Goal: Information Seeking & Learning: Learn about a topic

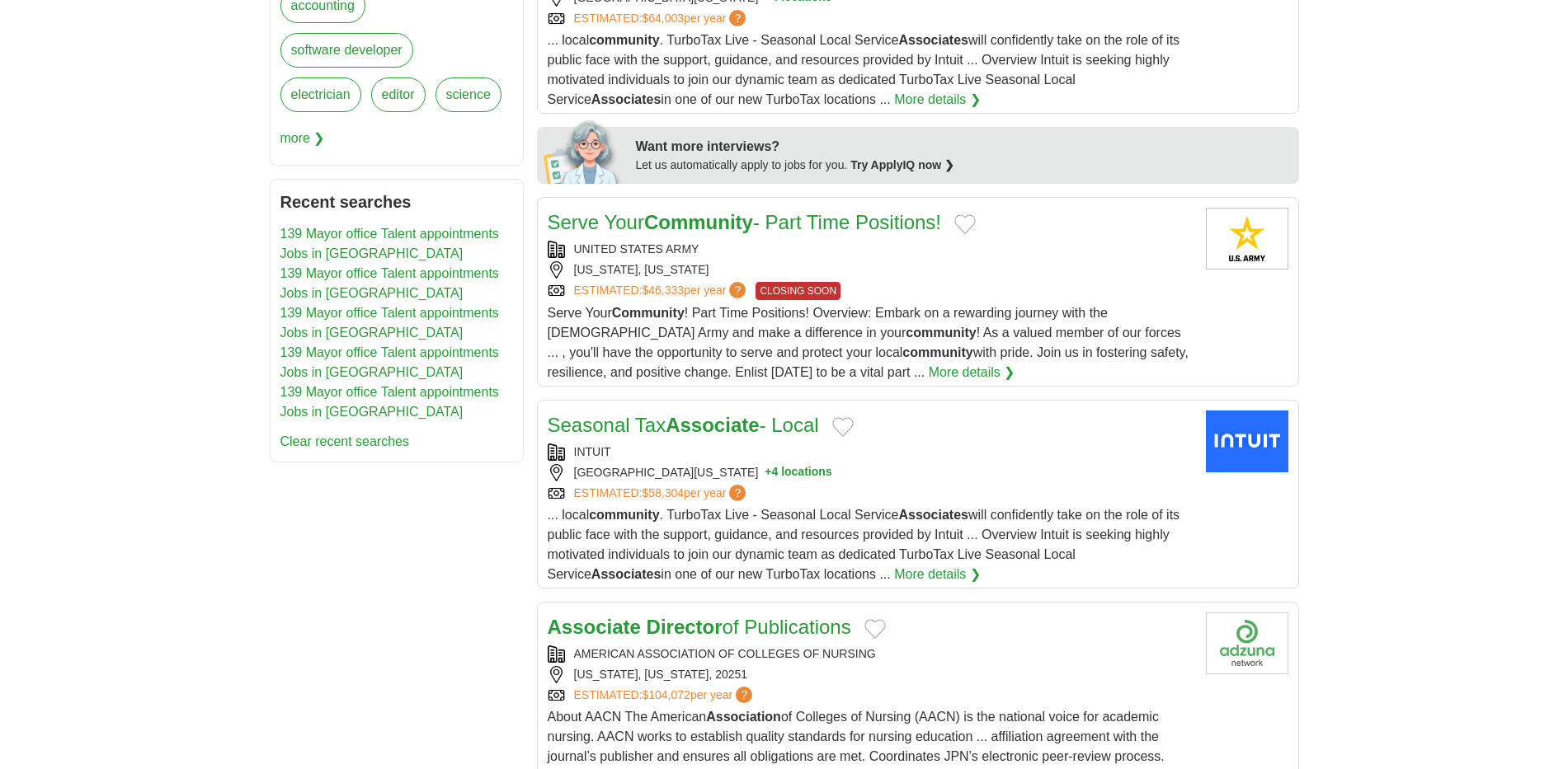
scroll to position [742, 0]
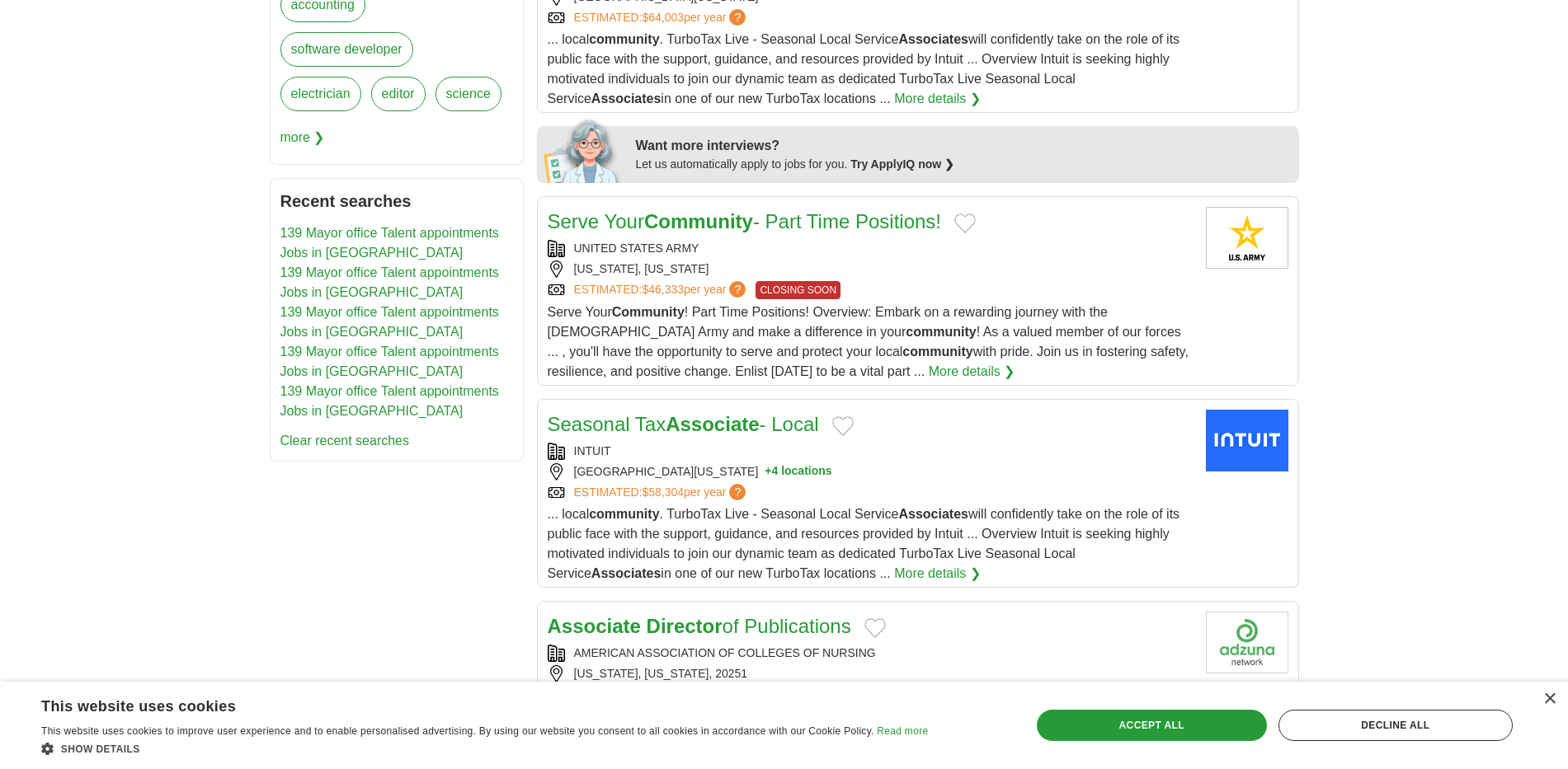
click at [929, 370] on link "More details ❯" at bounding box center [972, 371] width 86 height 20
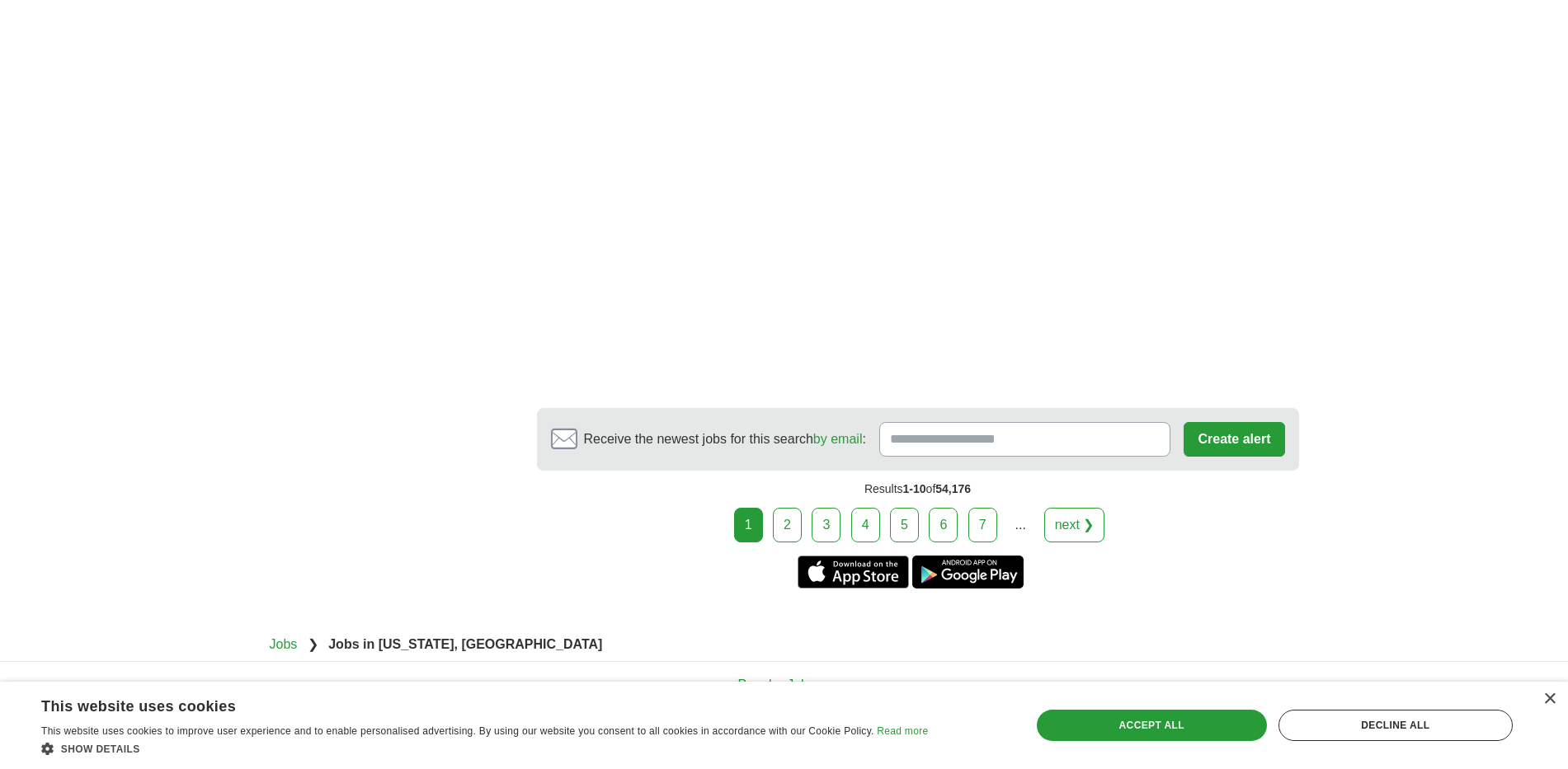
scroll to position [2884, 0]
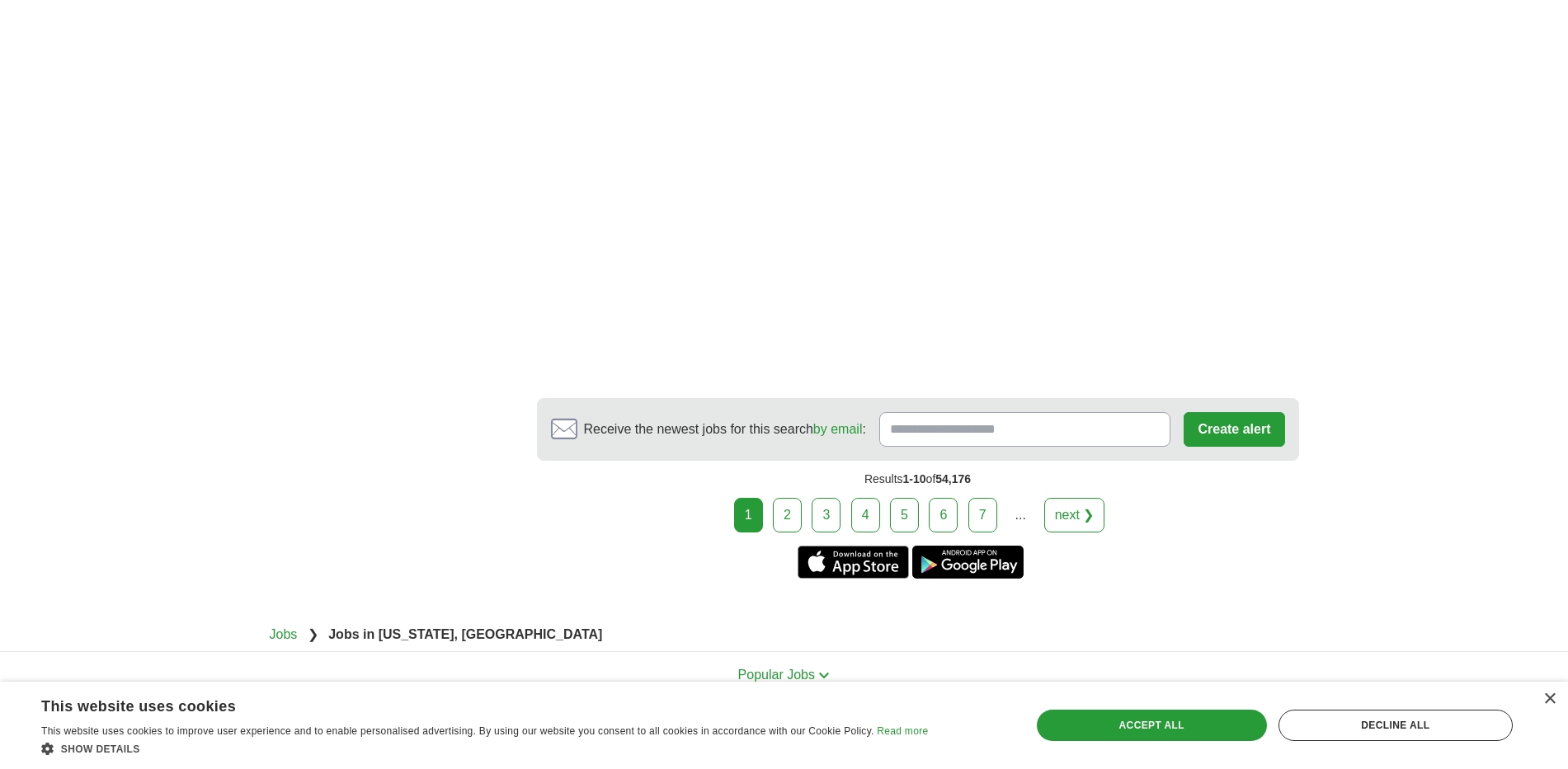
click at [786, 502] on link "2" at bounding box center [786, 515] width 29 height 35
click at [785, 514] on link "2" at bounding box center [786, 515] width 29 height 35
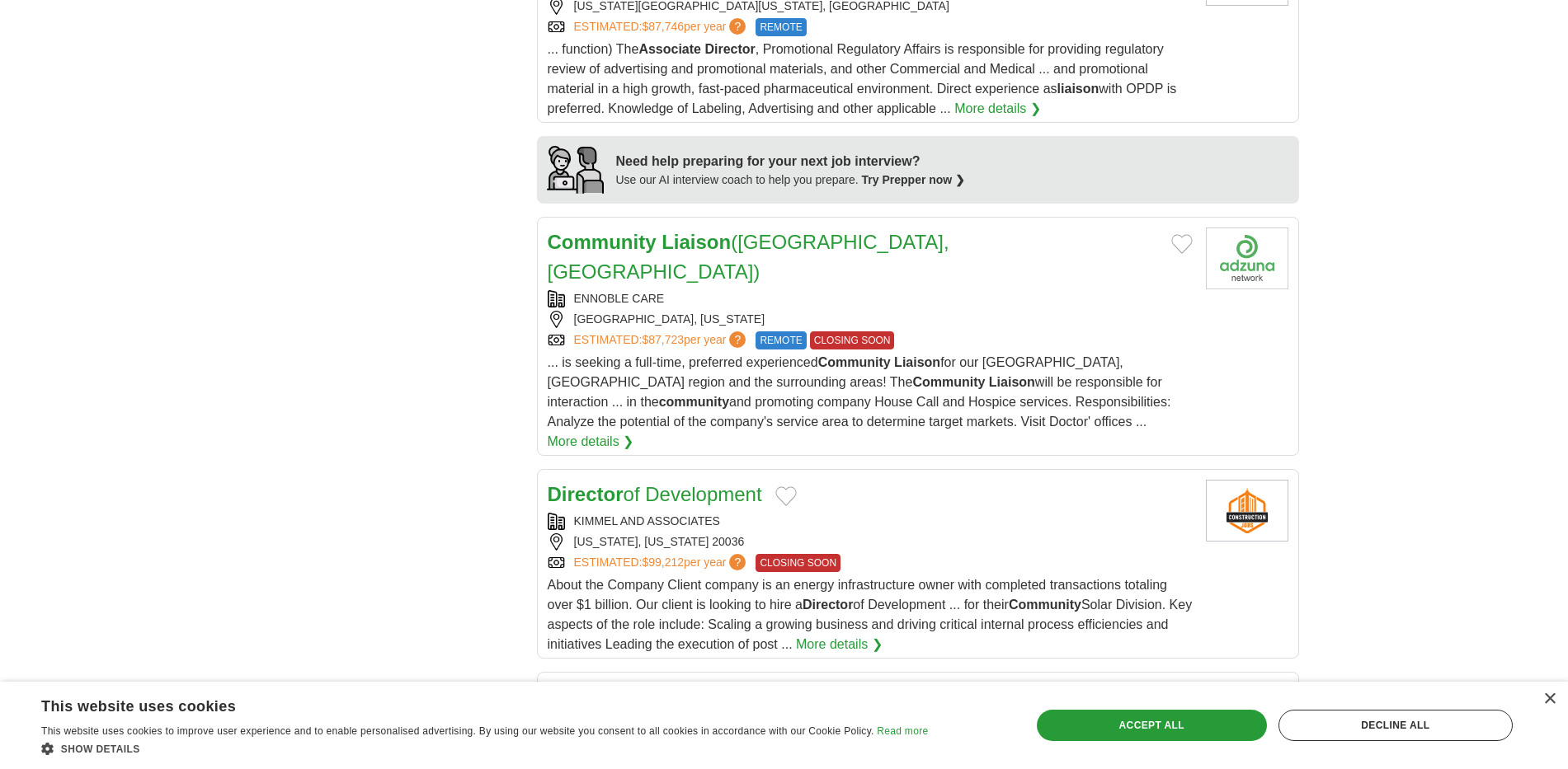
scroll to position [1401, 0]
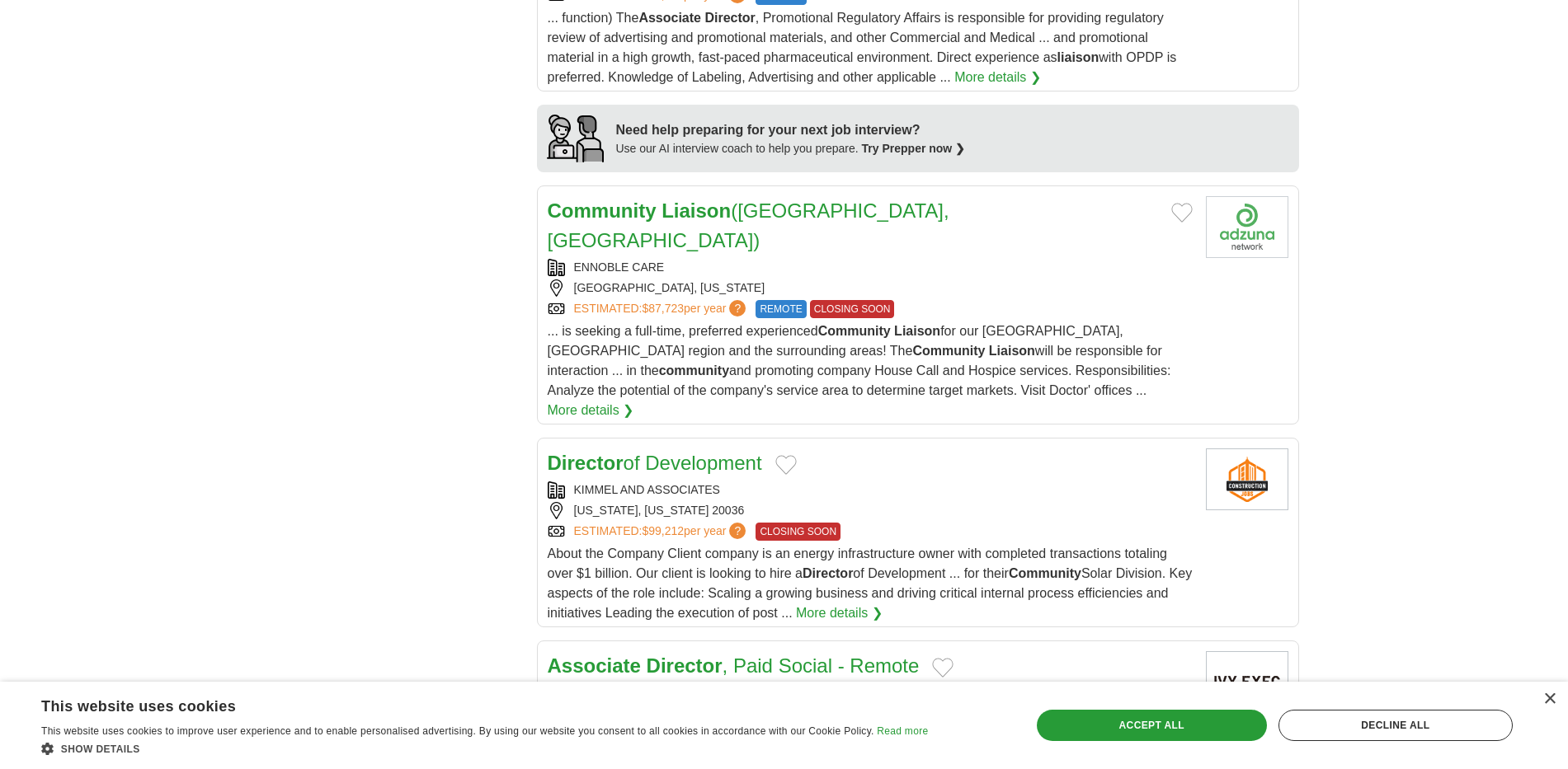
click at [807, 324] on span "... is seeking a full-time, preferred experienced Community Liaison for our [GE…" at bounding box center [859, 360] width 623 height 73
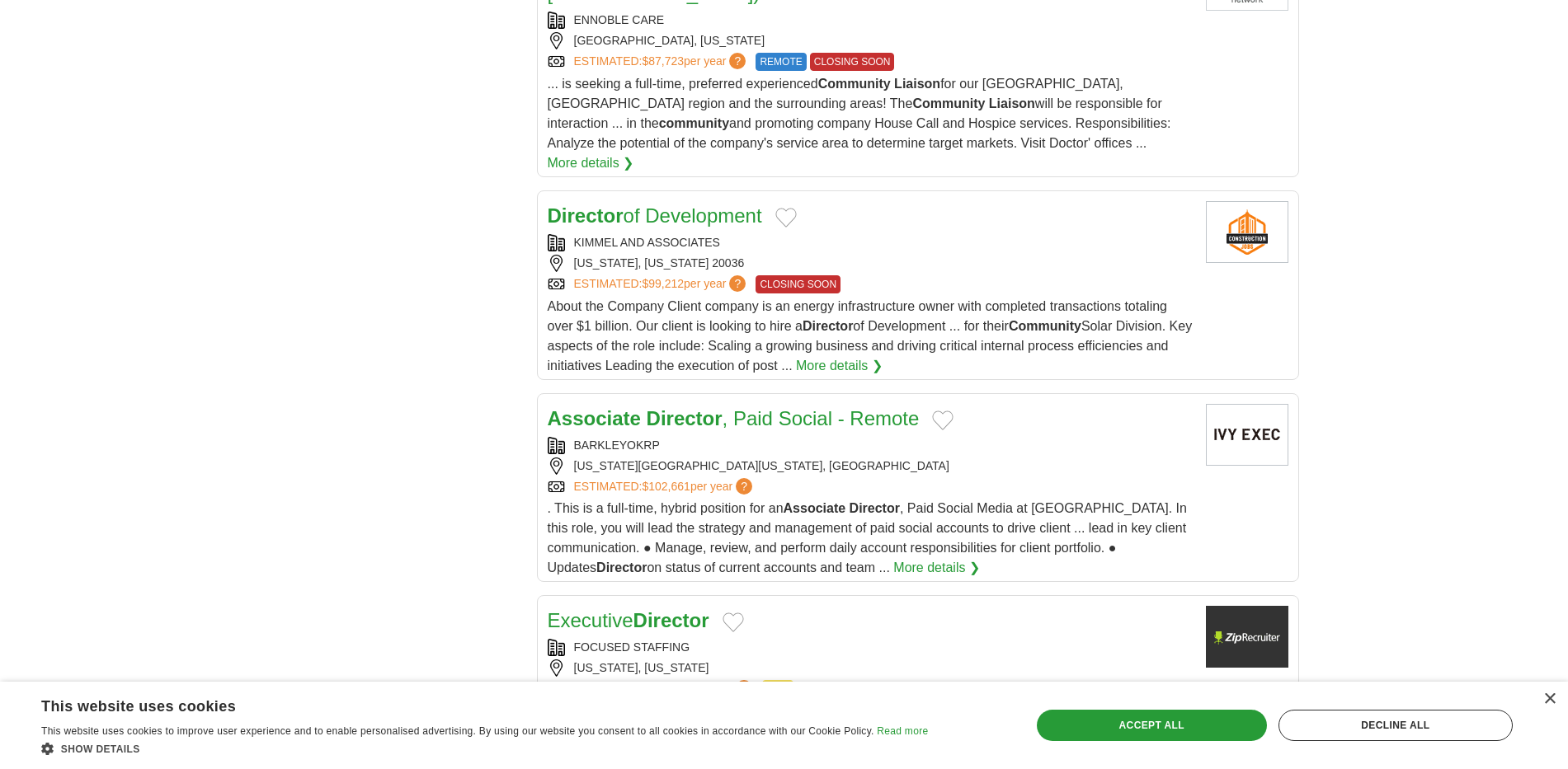
scroll to position [1484, 0]
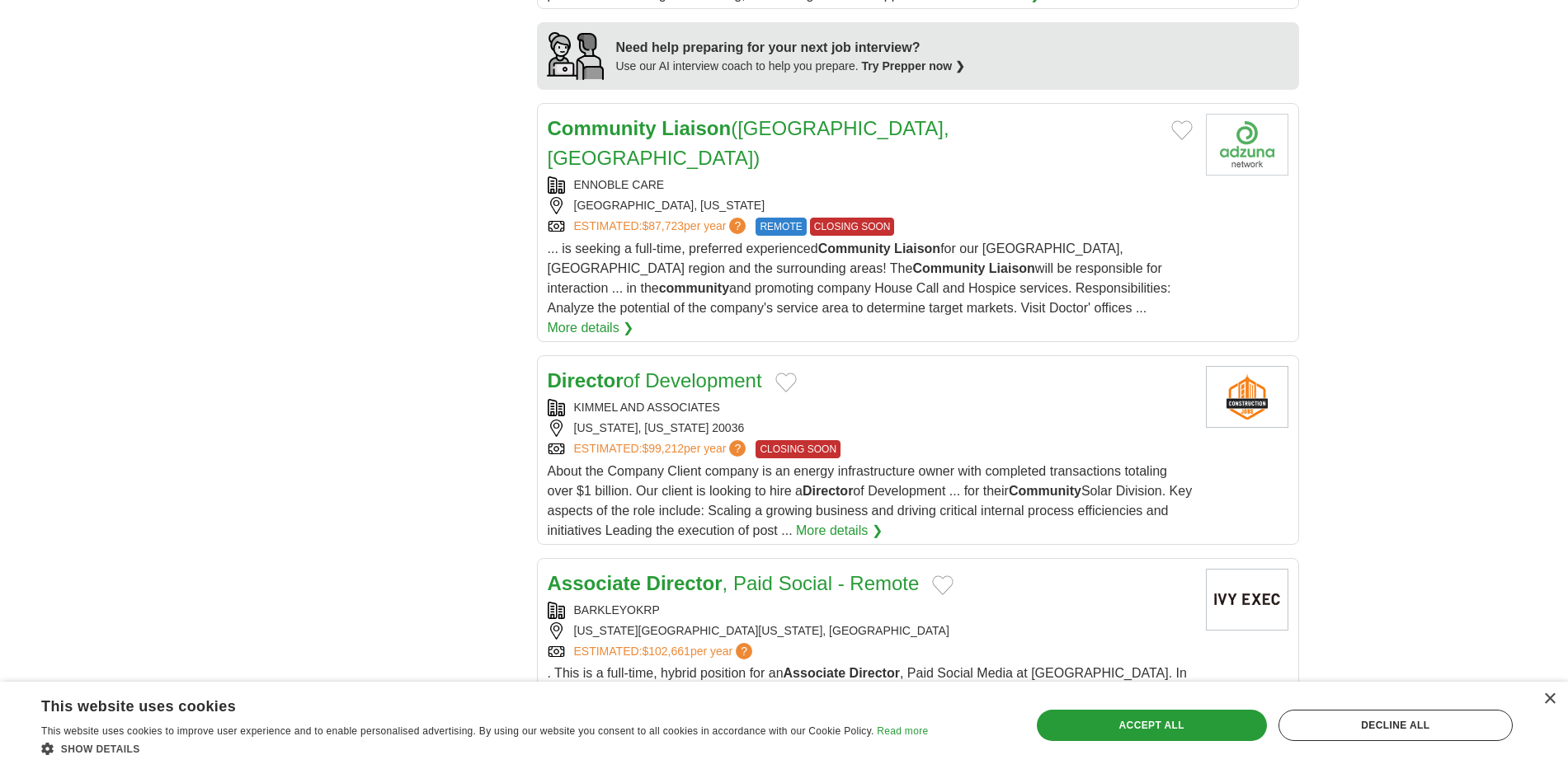
click at [666, 125] on strong "Liaison" at bounding box center [696, 128] width 69 height 22
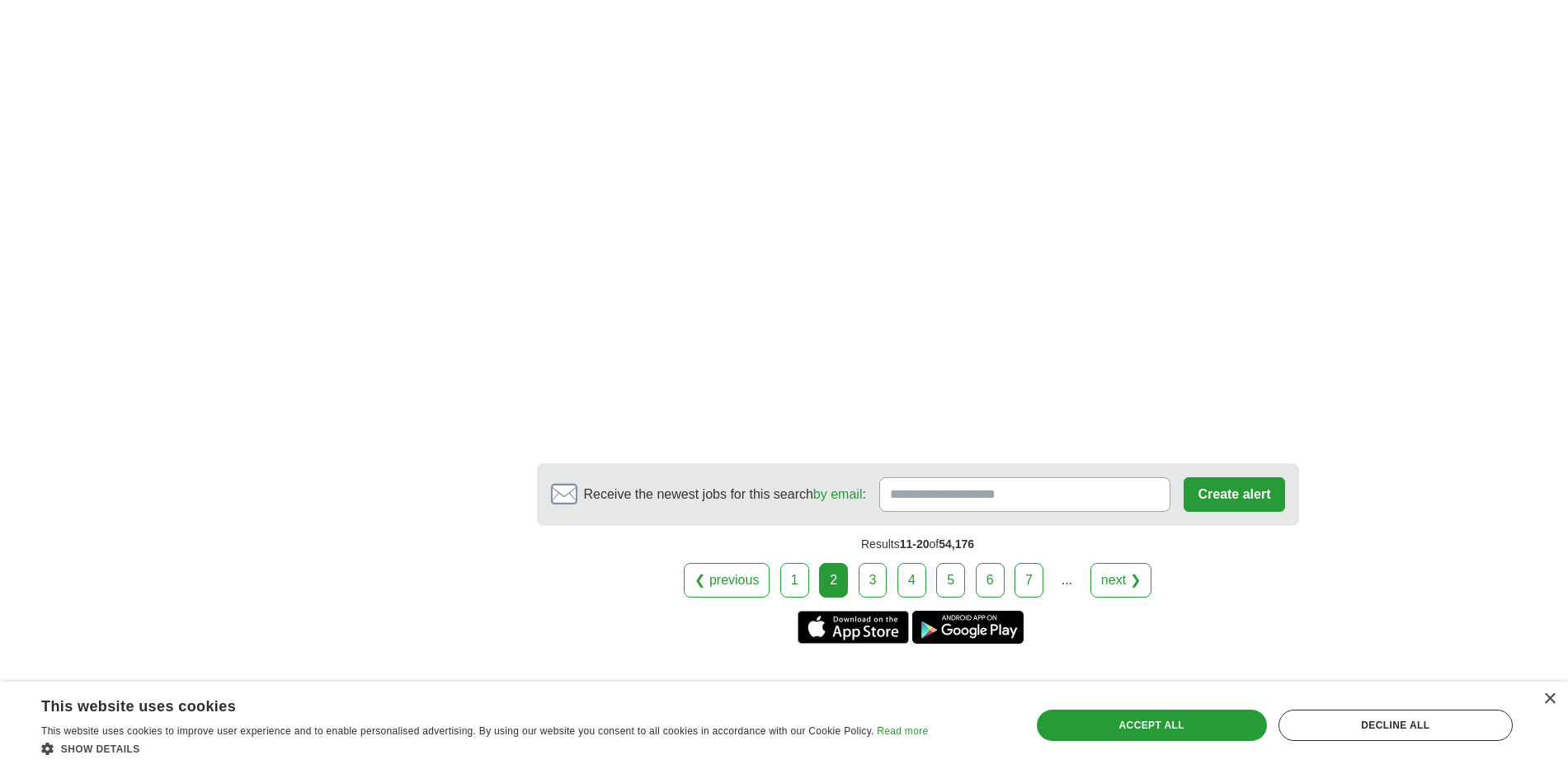
scroll to position [2967, 0]
click at [867, 562] on link "3" at bounding box center [872, 579] width 29 height 35
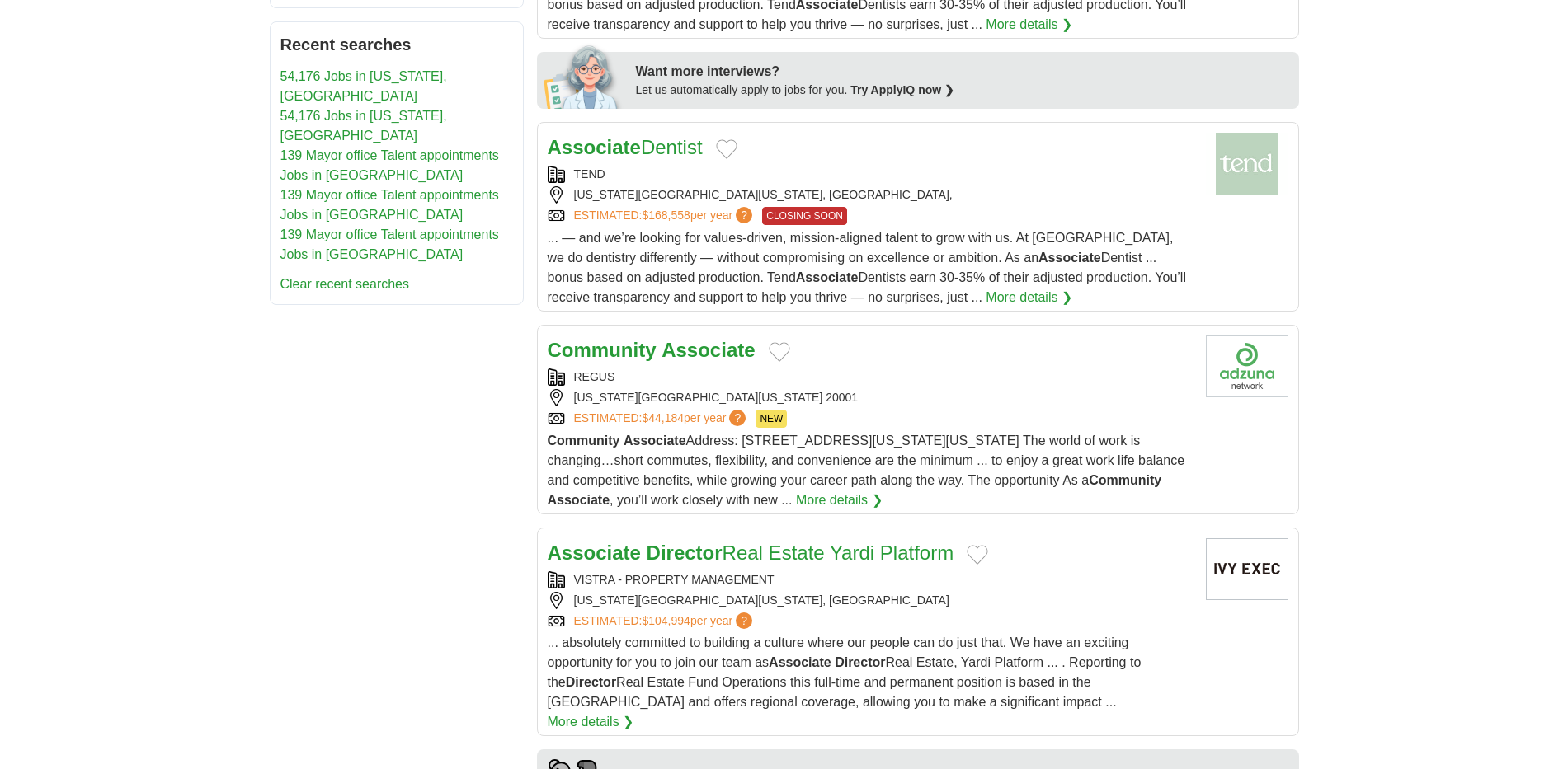
scroll to position [907, 0]
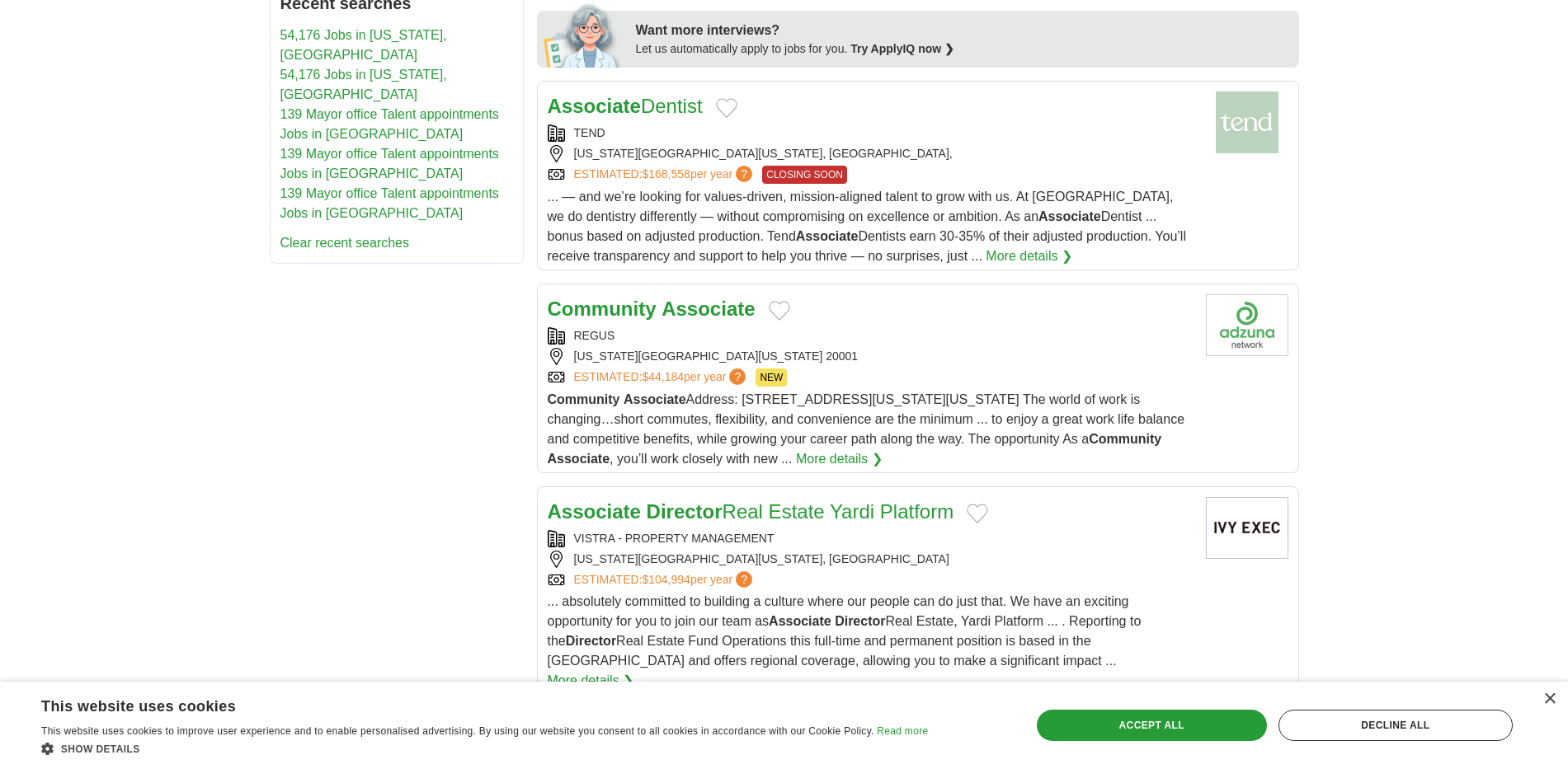
click at [837, 449] on link "More details ❯" at bounding box center [839, 458] width 86 height 20
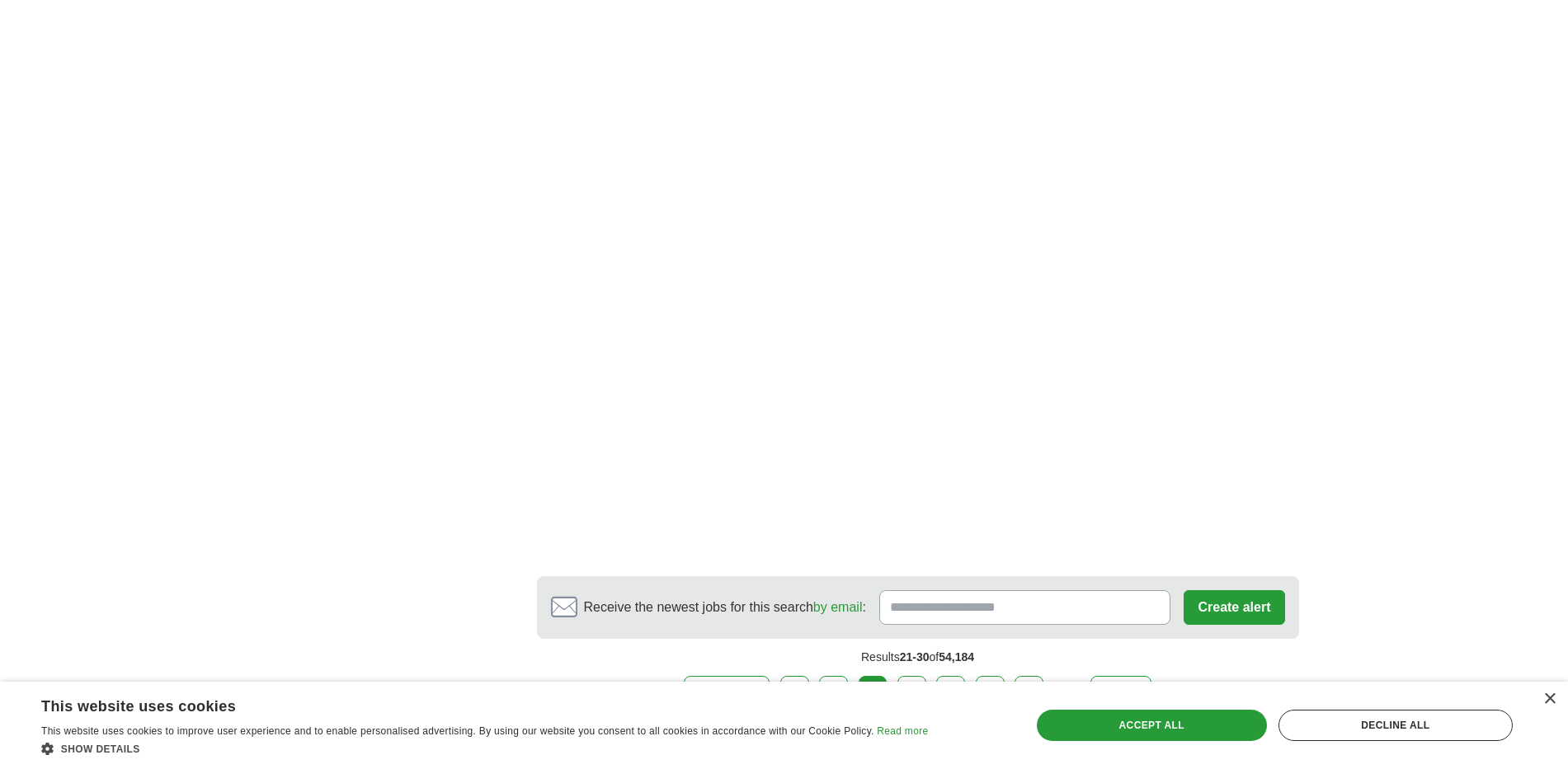
scroll to position [3049, 0]
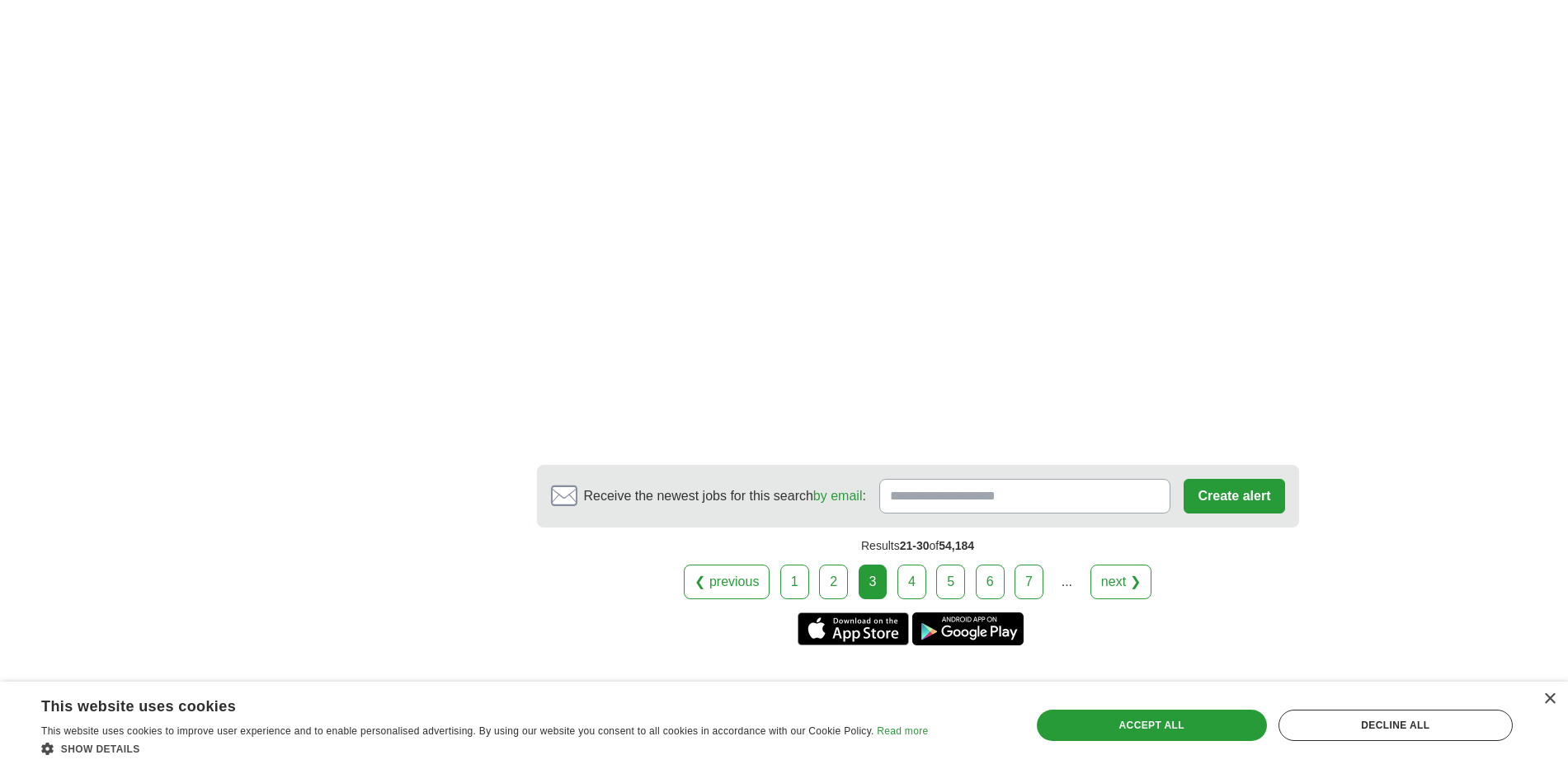
click at [906, 564] on link "4" at bounding box center [911, 581] width 29 height 35
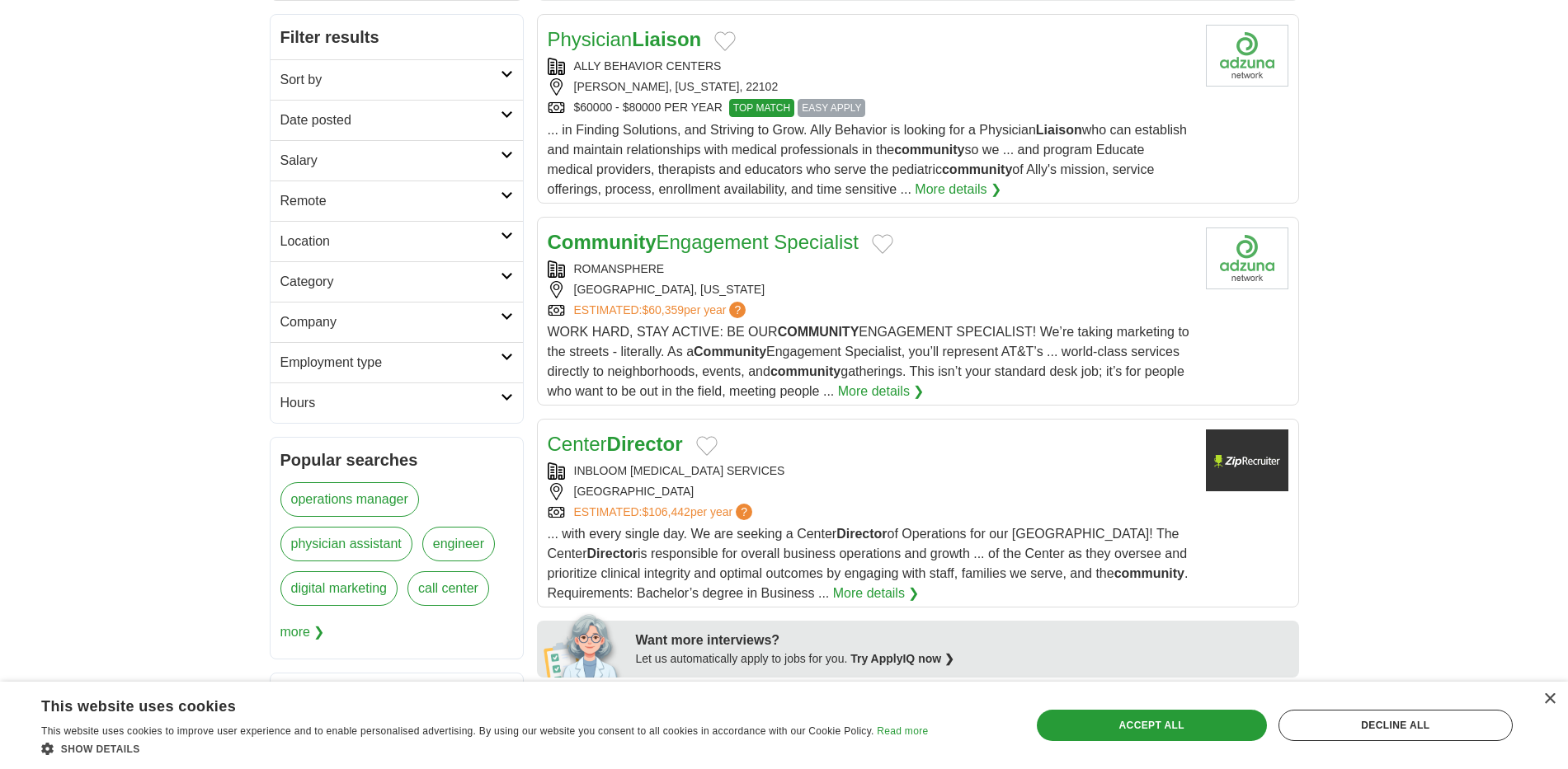
click at [925, 388] on link "More details ❯" at bounding box center [881, 391] width 86 height 20
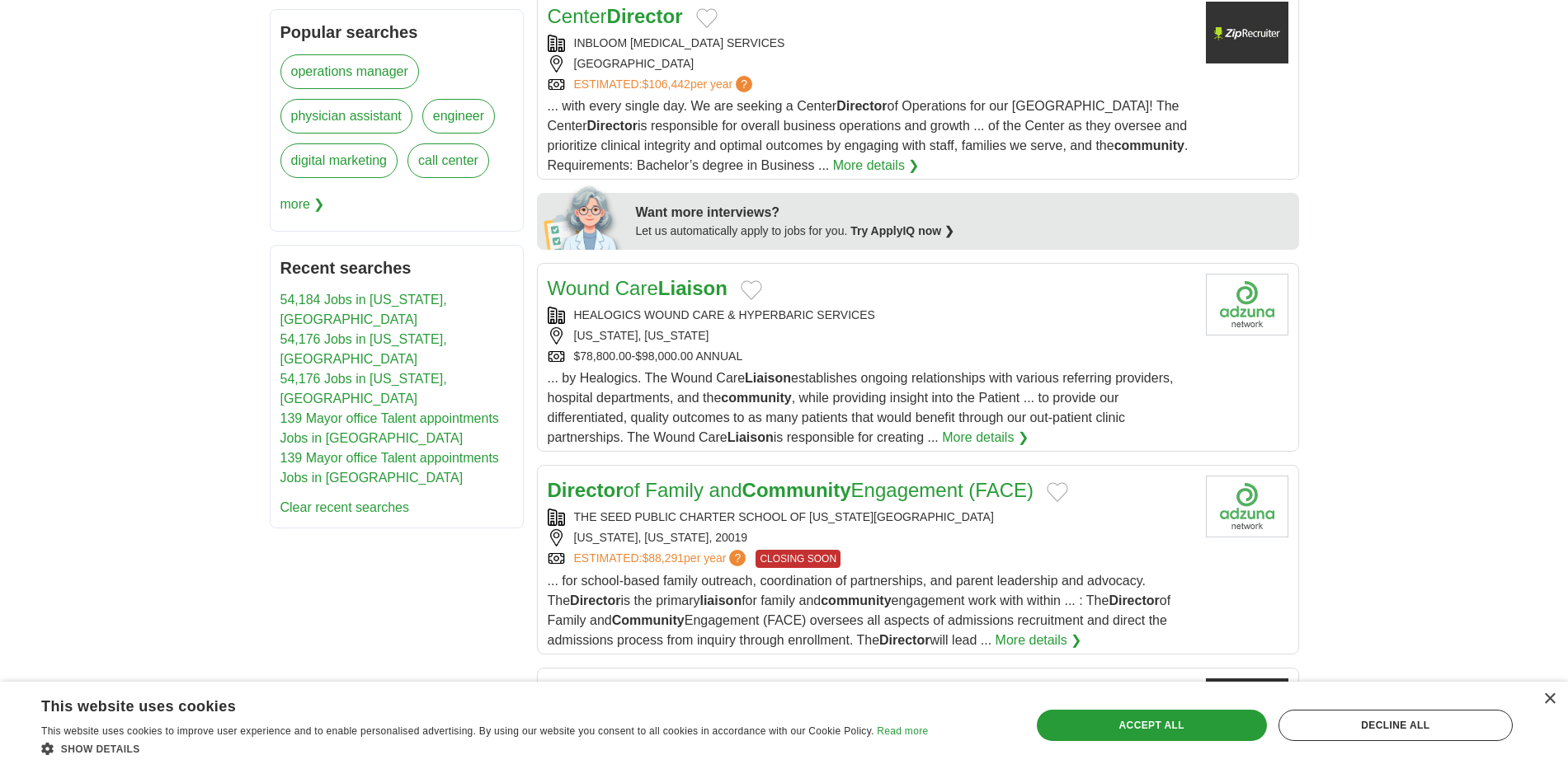
scroll to position [742, 0]
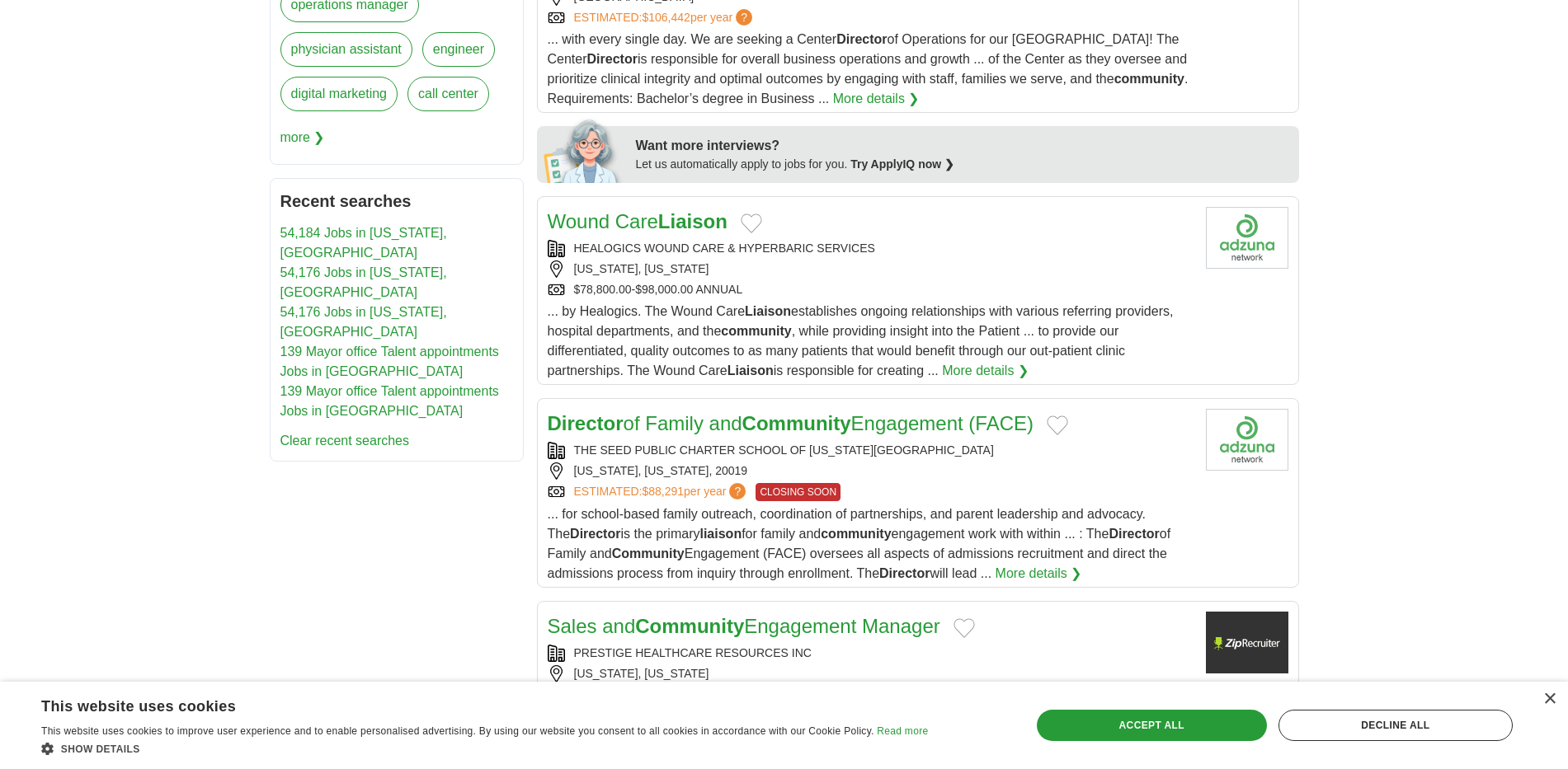
click at [996, 370] on link "More details ❯" at bounding box center [985, 370] width 86 height 20
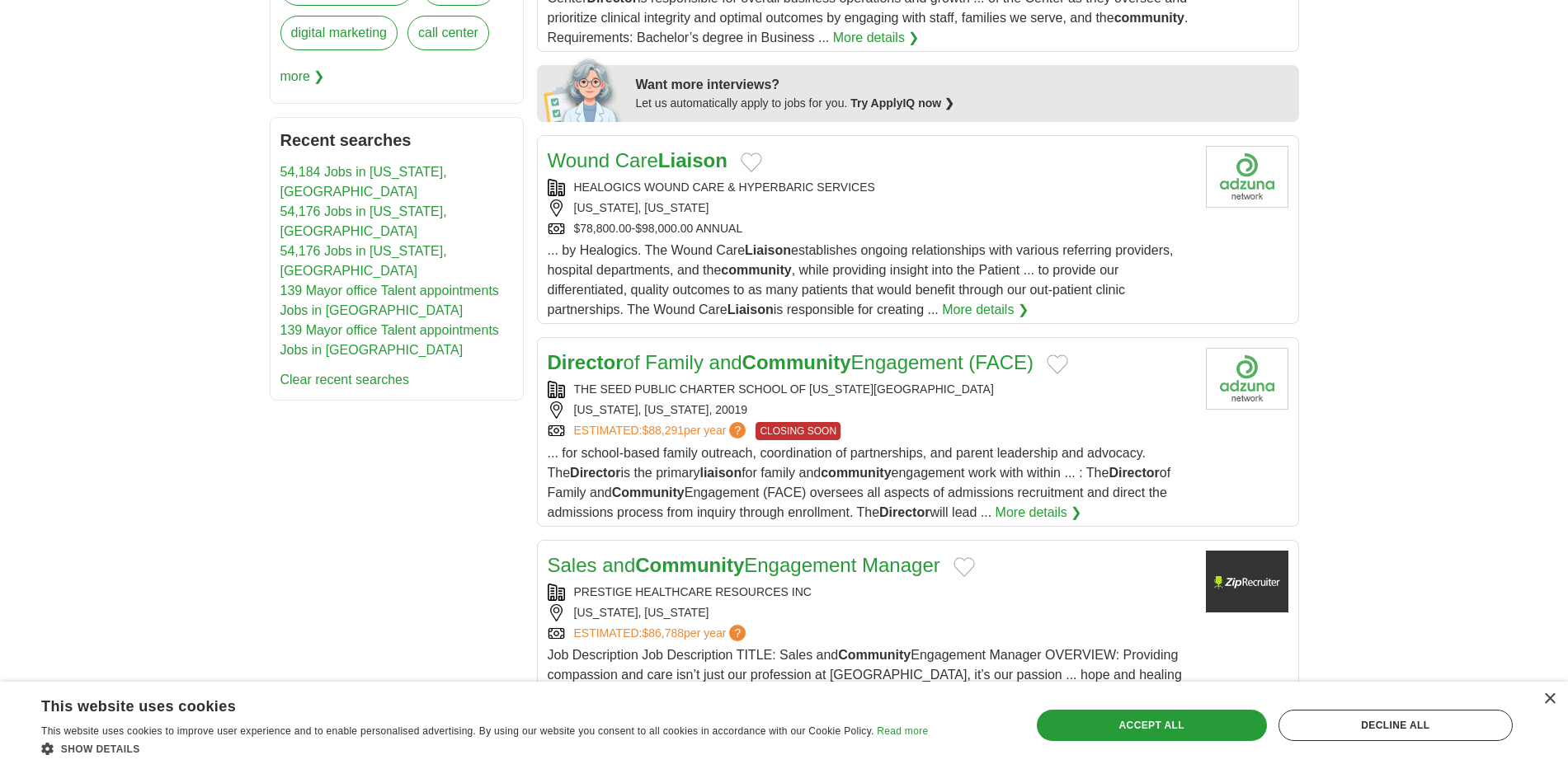
scroll to position [989, 0]
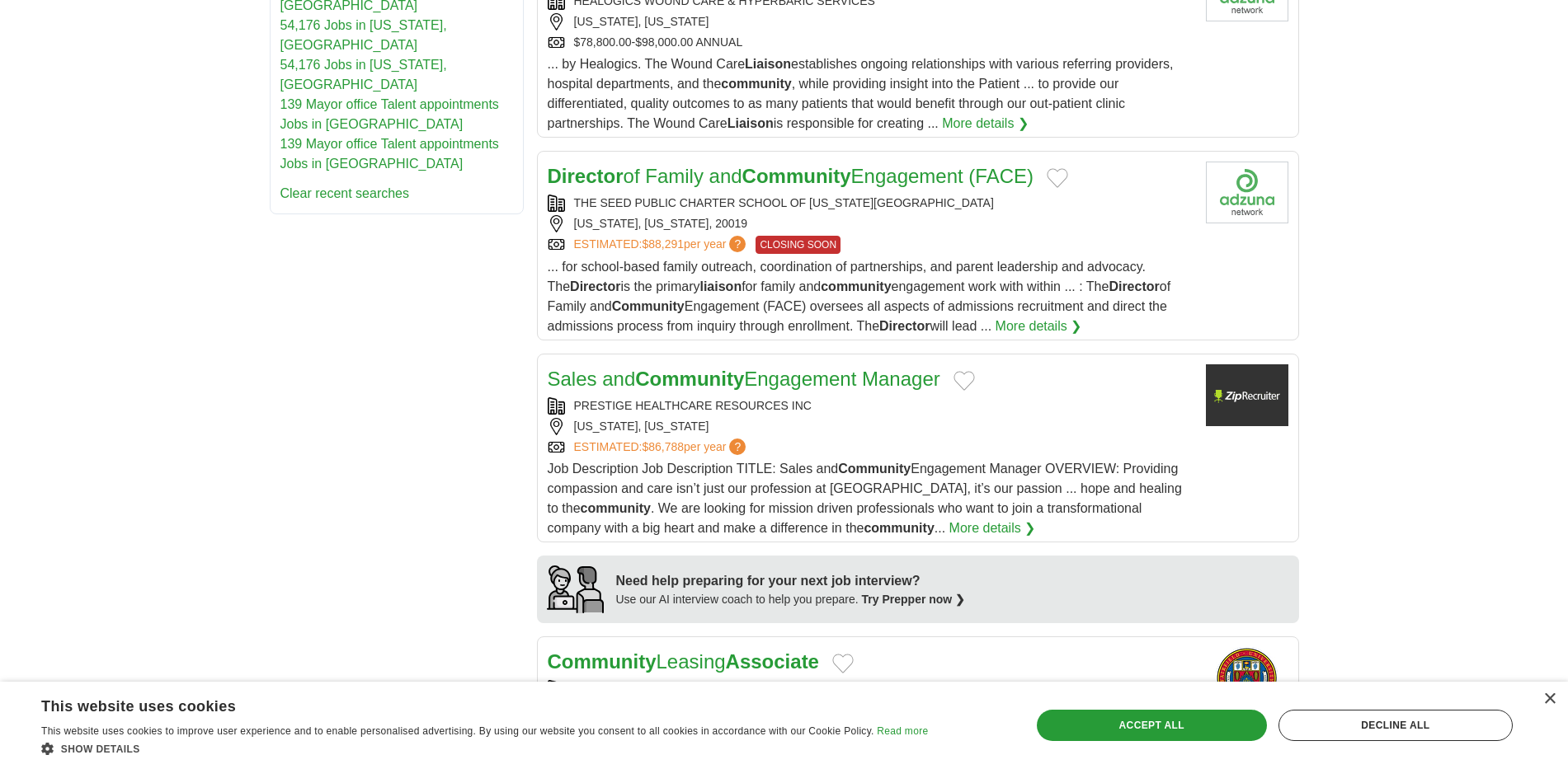
click at [949, 529] on link "More details ❯" at bounding box center [992, 528] width 86 height 20
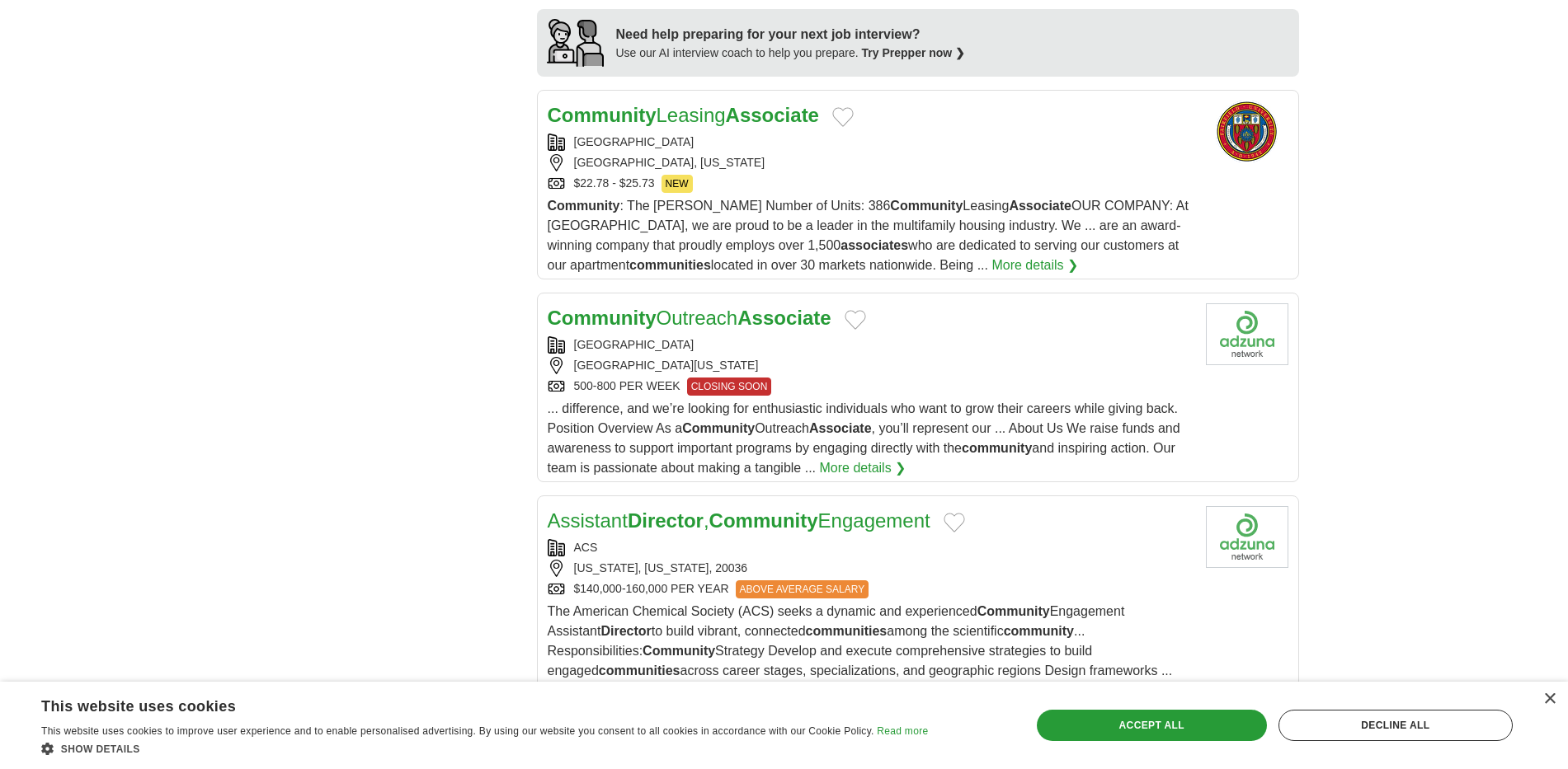
scroll to position [1484, 0]
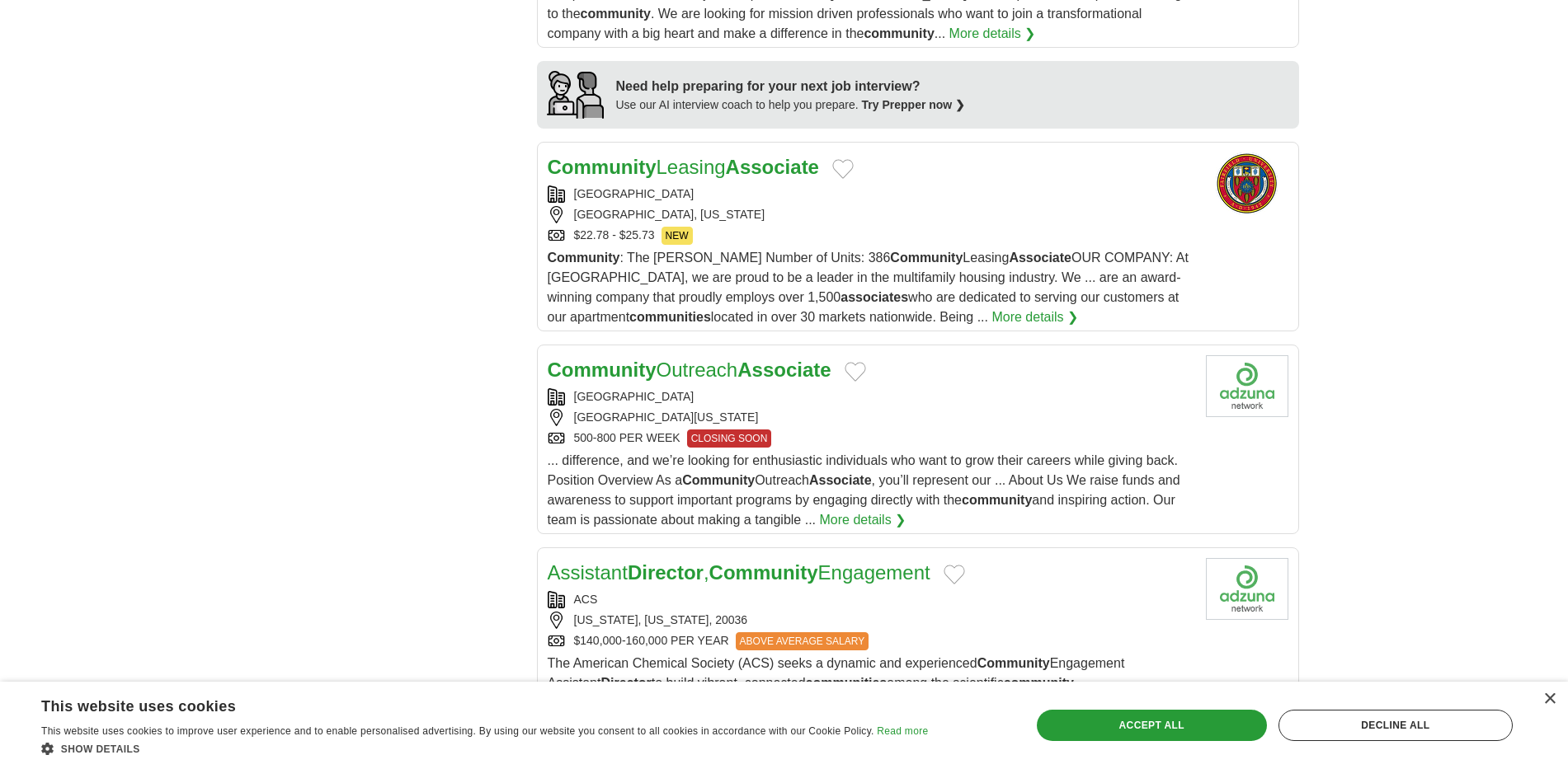
click at [854, 169] on button "Add to favorite jobs" at bounding box center [843, 168] width 22 height 20
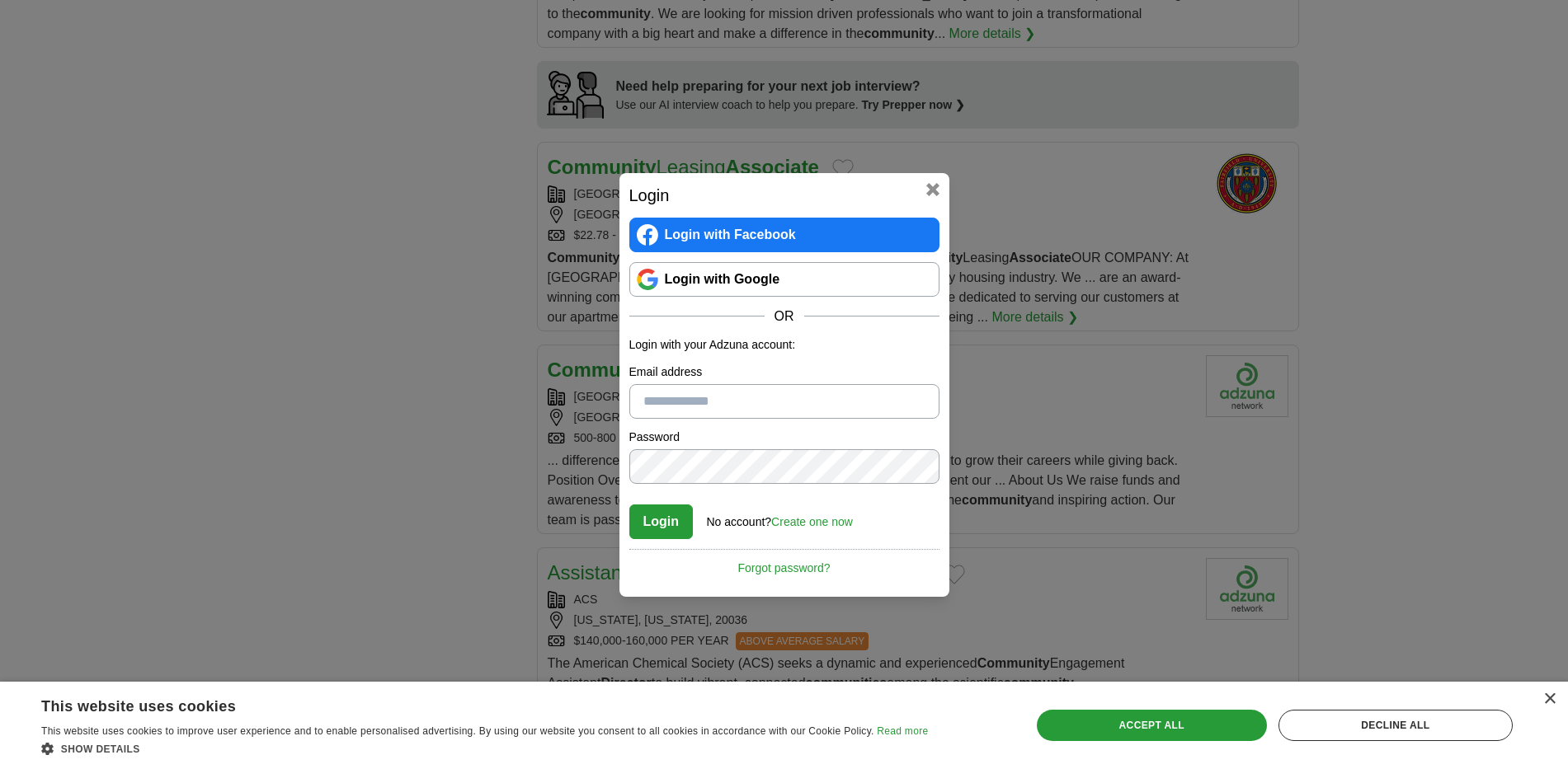
click at [731, 395] on input "Email address" at bounding box center [784, 401] width 310 height 35
type input "**********"
click at [650, 527] on button "Login" at bounding box center [661, 521] width 65 height 35
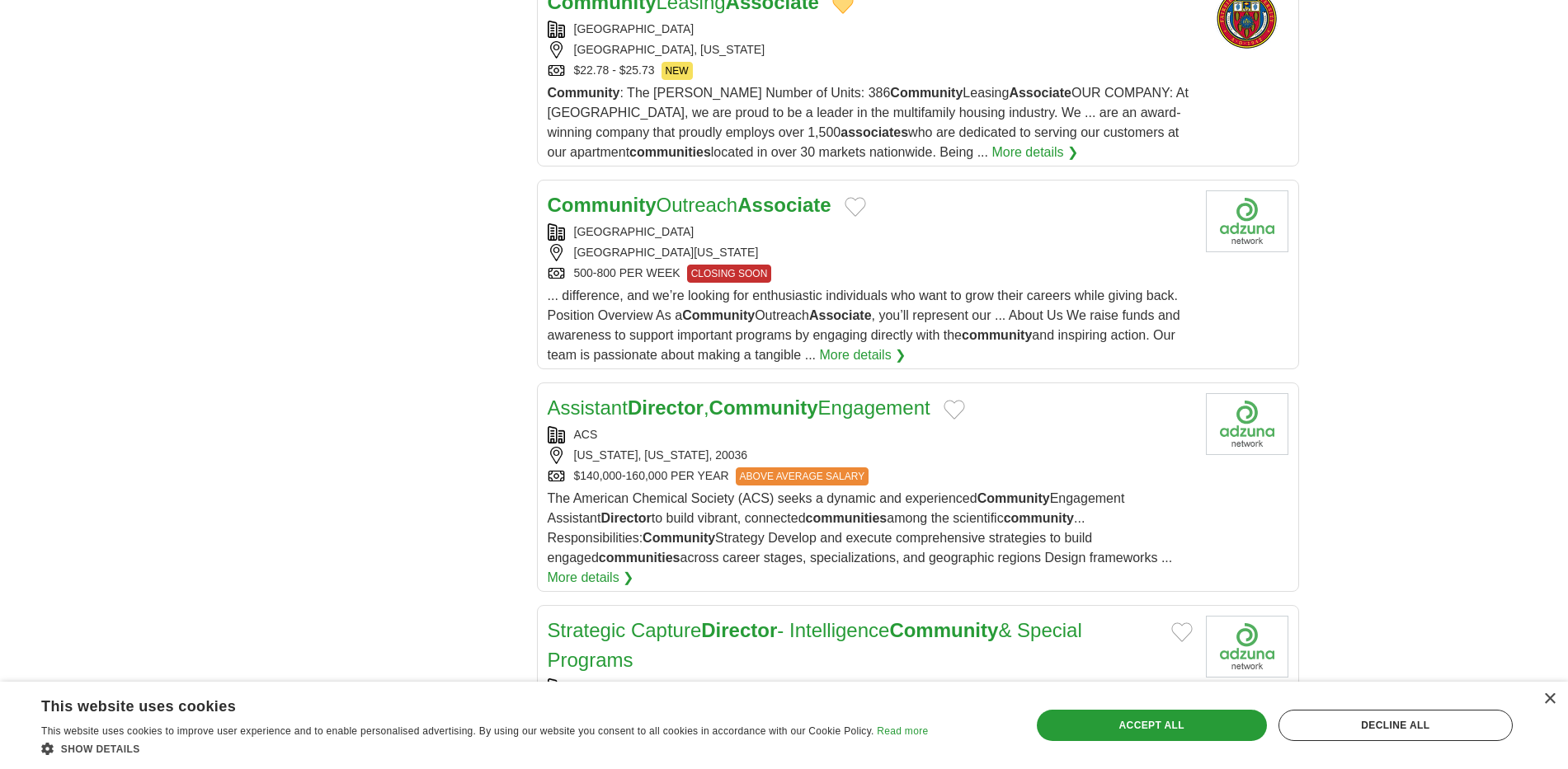
scroll to position [1731, 0]
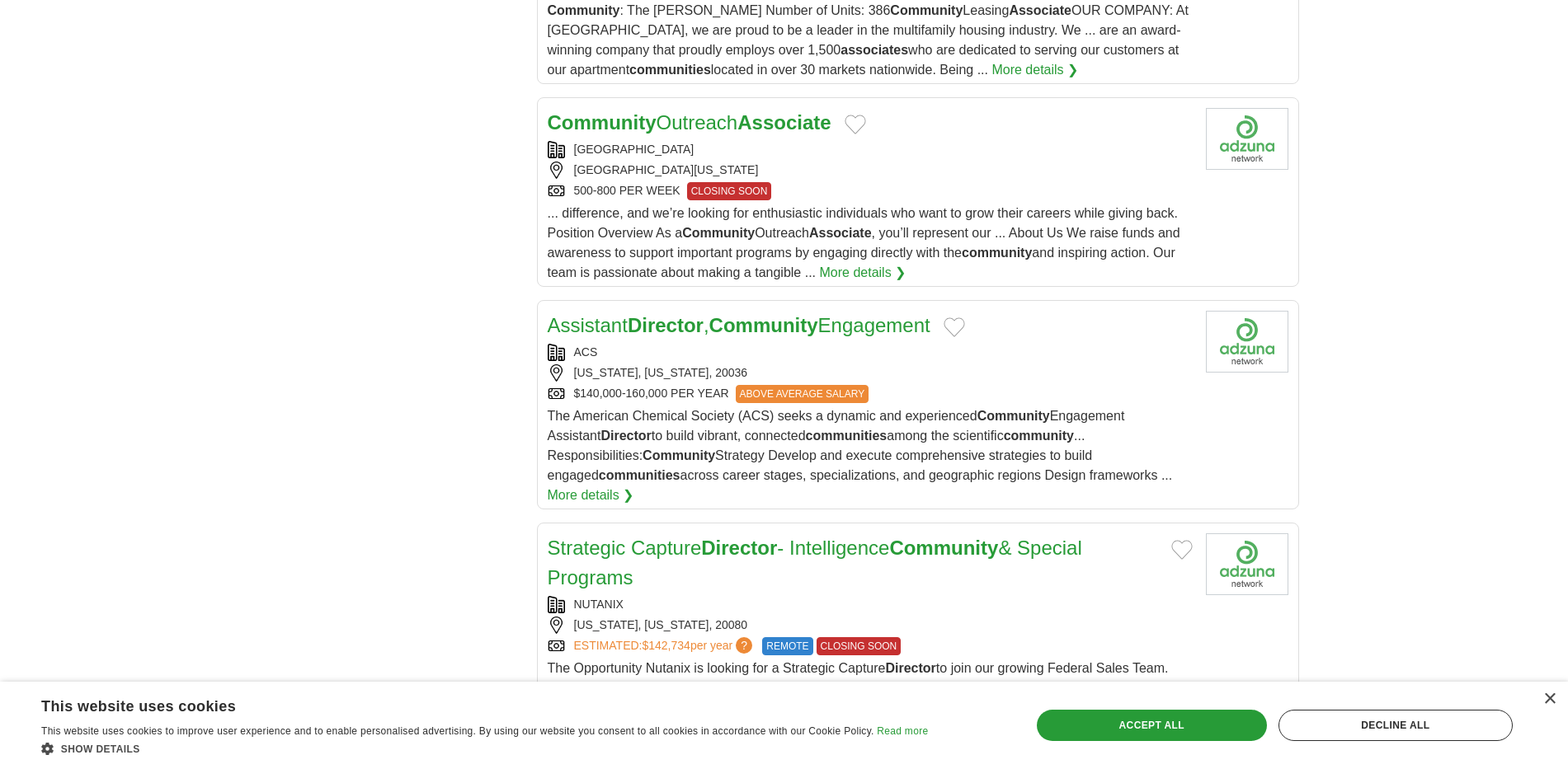
click at [634, 486] on link "More details ❯" at bounding box center [591, 495] width 86 height 20
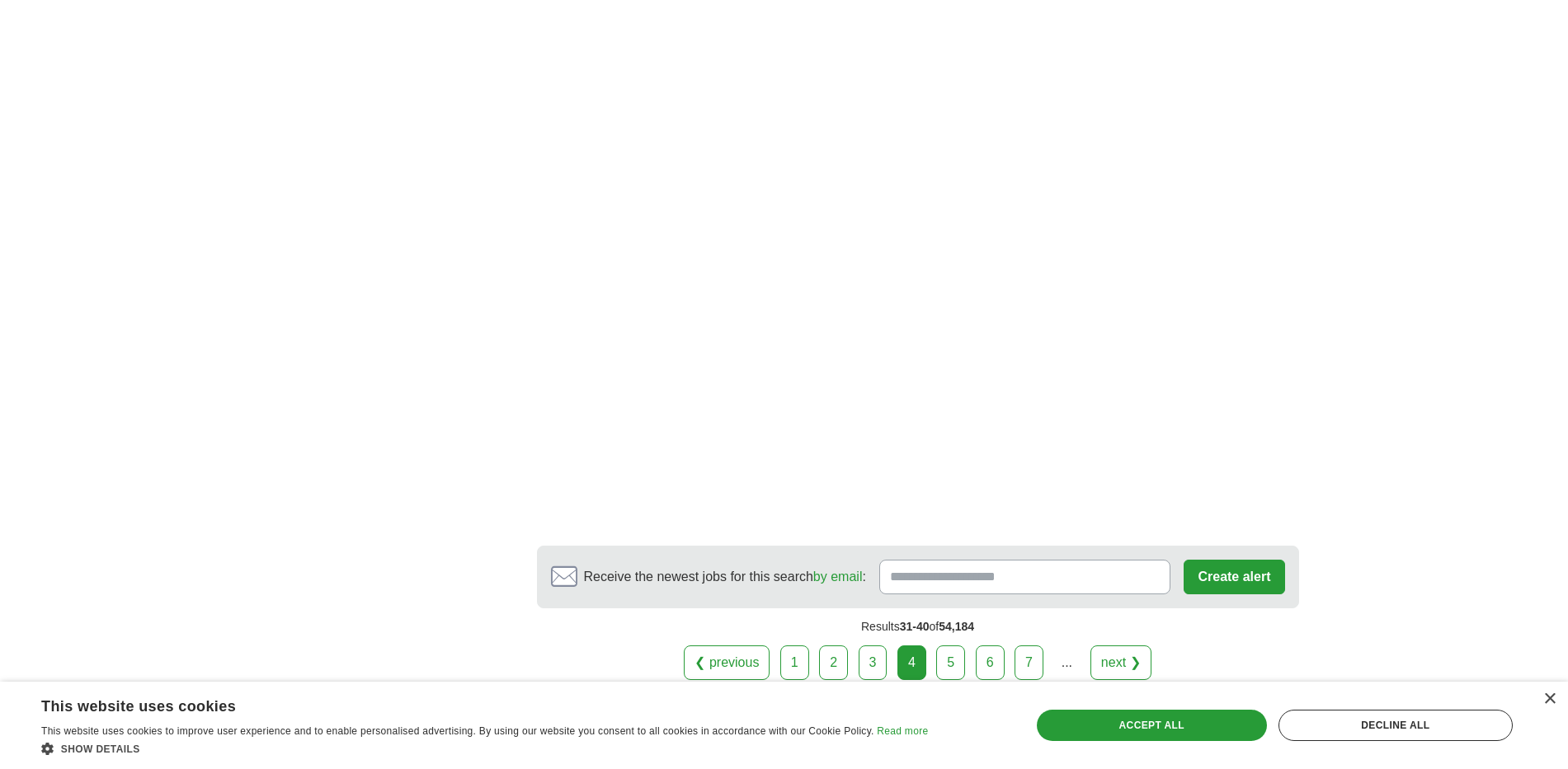
scroll to position [3010, 0]
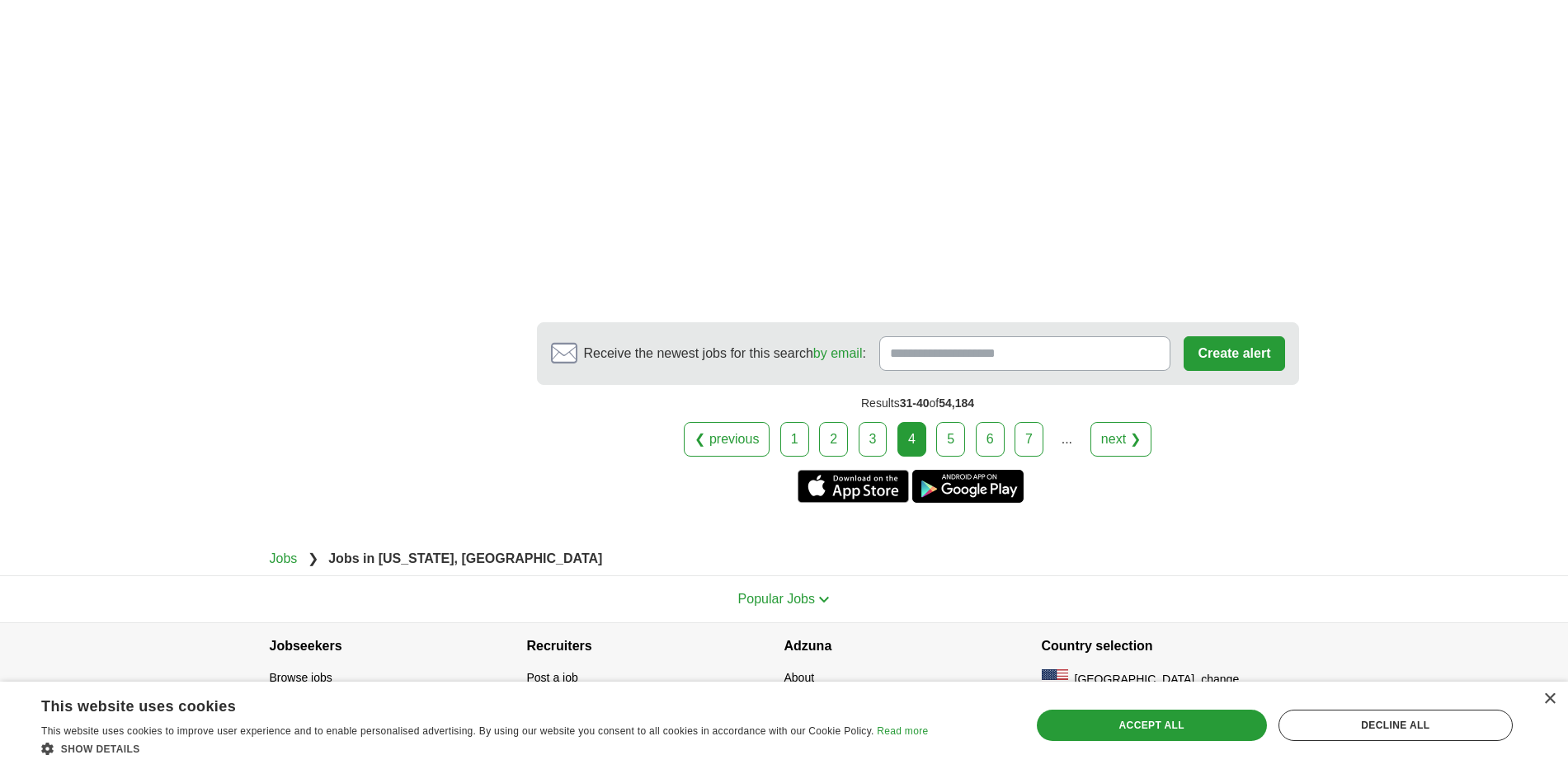
click at [946, 422] on link "5" at bounding box center [950, 439] width 29 height 35
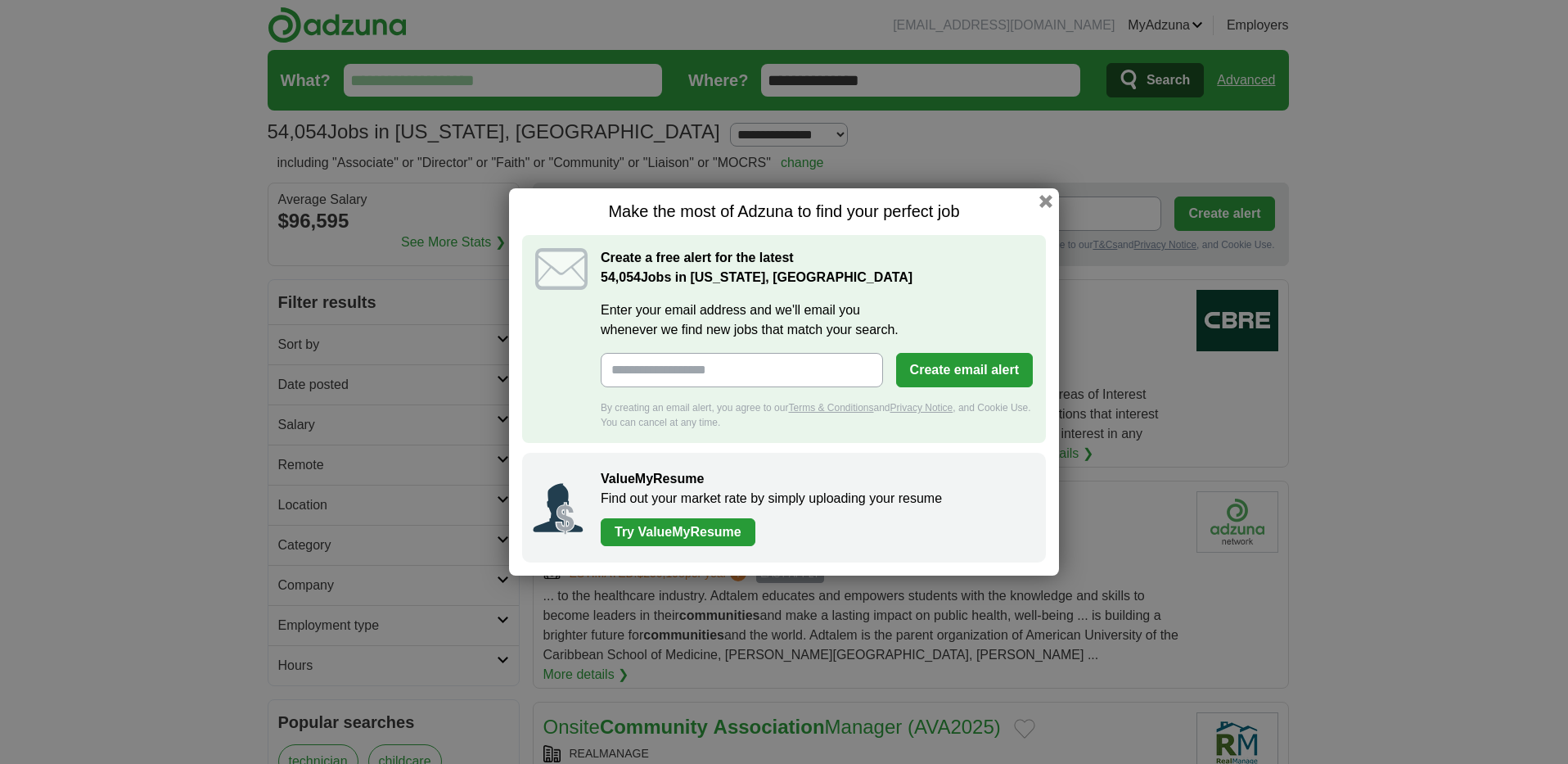
click at [722, 528] on link "Try ValueMyResume" at bounding box center [678, 533] width 154 height 28
